Goal: Find contact information: Find contact information

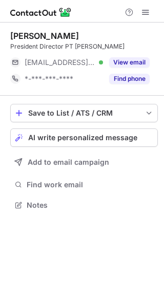
scroll to position [198, 164]
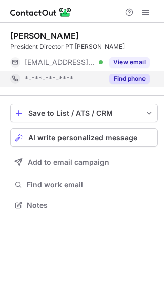
click at [135, 80] on button "Find phone" at bounding box center [129, 79] width 40 height 10
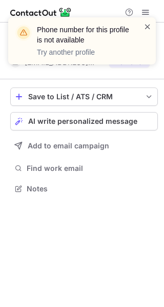
scroll to position [182, 164]
click at [149, 26] on span at bounding box center [147, 27] width 8 height 10
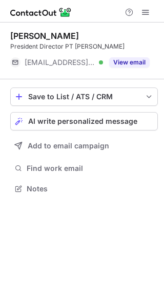
click at [137, 61] on div "Phone number for this profile is not available Try another profile" at bounding box center [81, 40] width 147 height 47
click at [137, 61] on button "View email" at bounding box center [129, 62] width 40 height 10
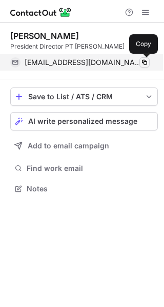
click at [143, 62] on span at bounding box center [144, 62] width 8 height 8
